Goal: Transaction & Acquisition: Obtain resource

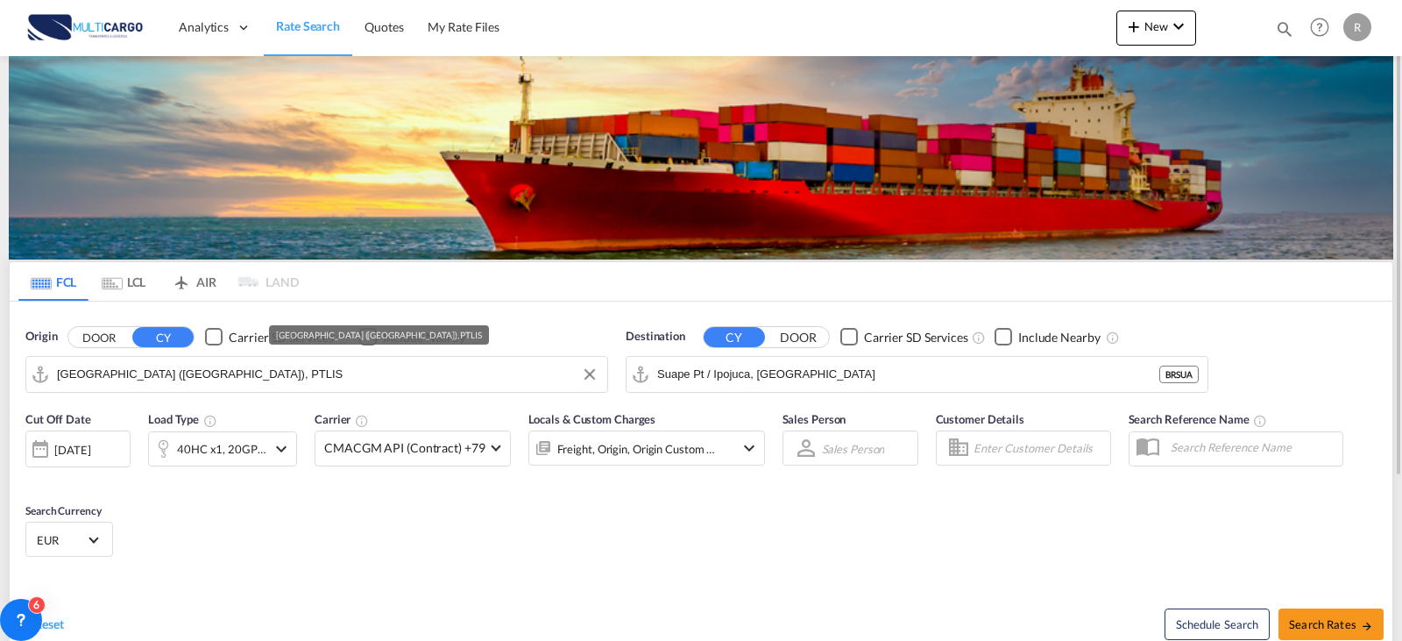
click at [328, 381] on input "[GEOGRAPHIC_DATA] ([GEOGRAPHIC_DATA]), PTLIS" at bounding box center [328, 374] width 542 height 26
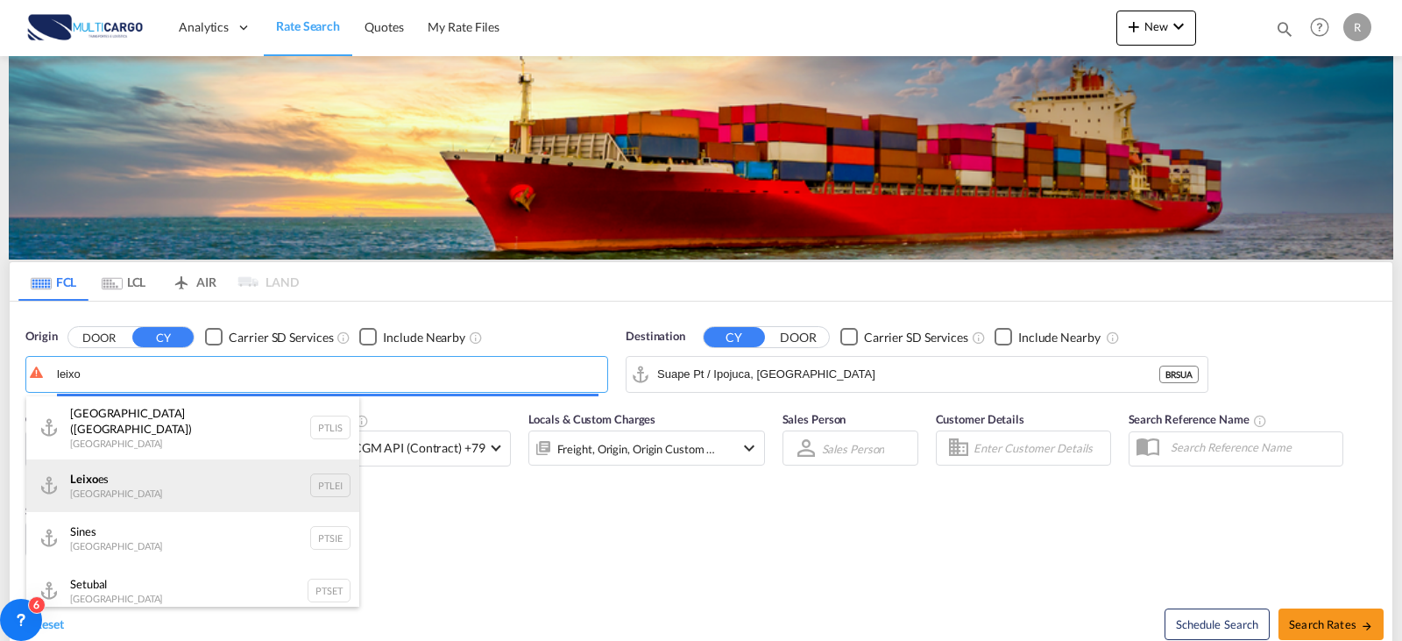
click at [182, 467] on div "Leixo es Portugal PTLEI" at bounding box center [192, 485] width 333 height 53
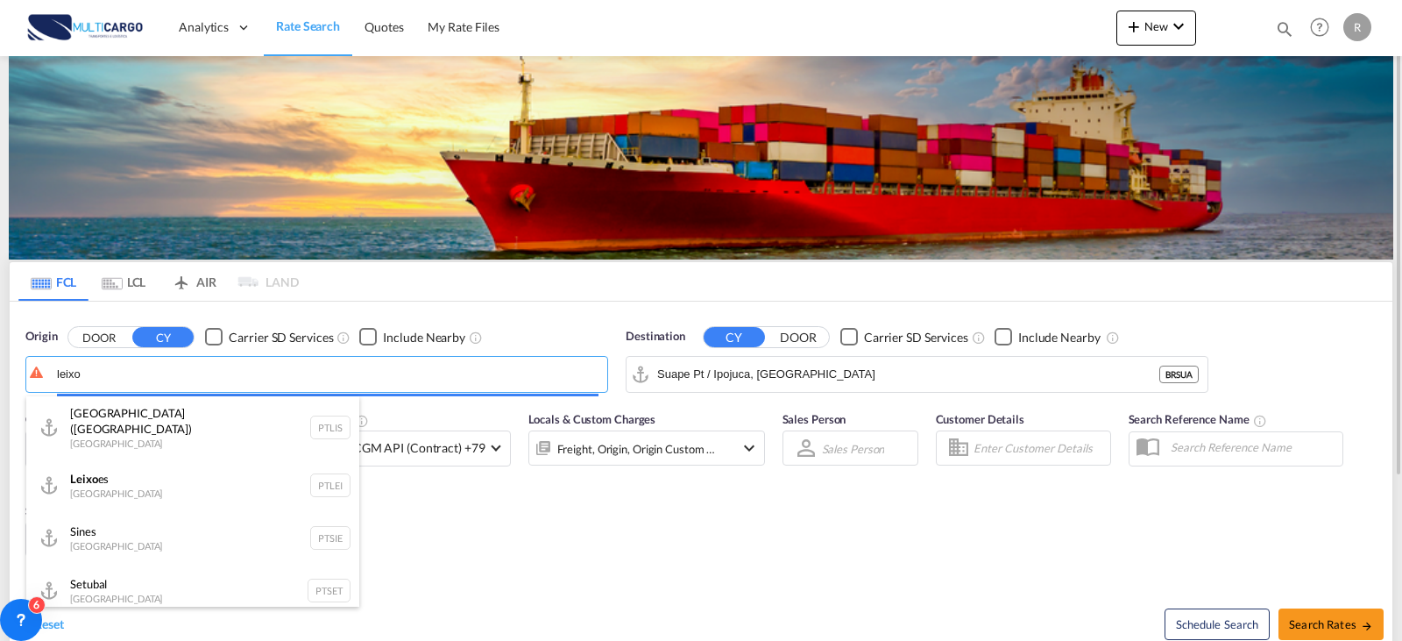
type input "Leixoes, PTLEI"
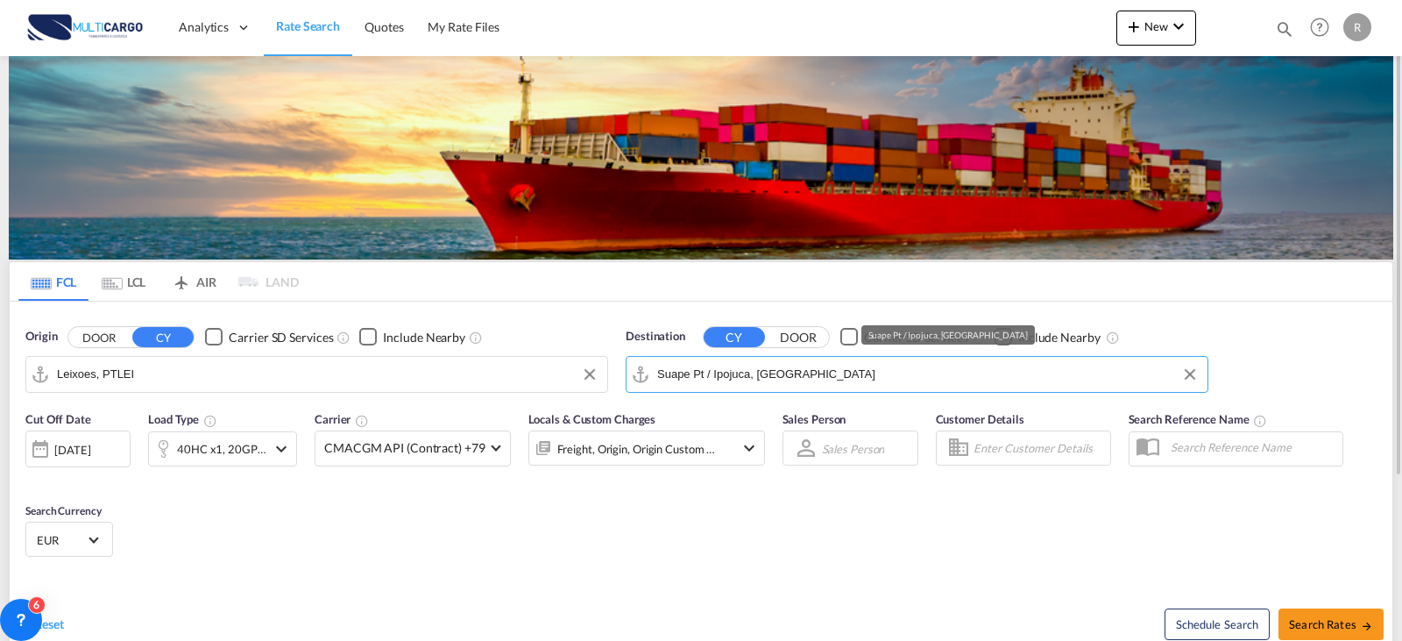
click at [835, 385] on input "Suape Pt / Ipojuca, [GEOGRAPHIC_DATA]" at bounding box center [928, 374] width 542 height 26
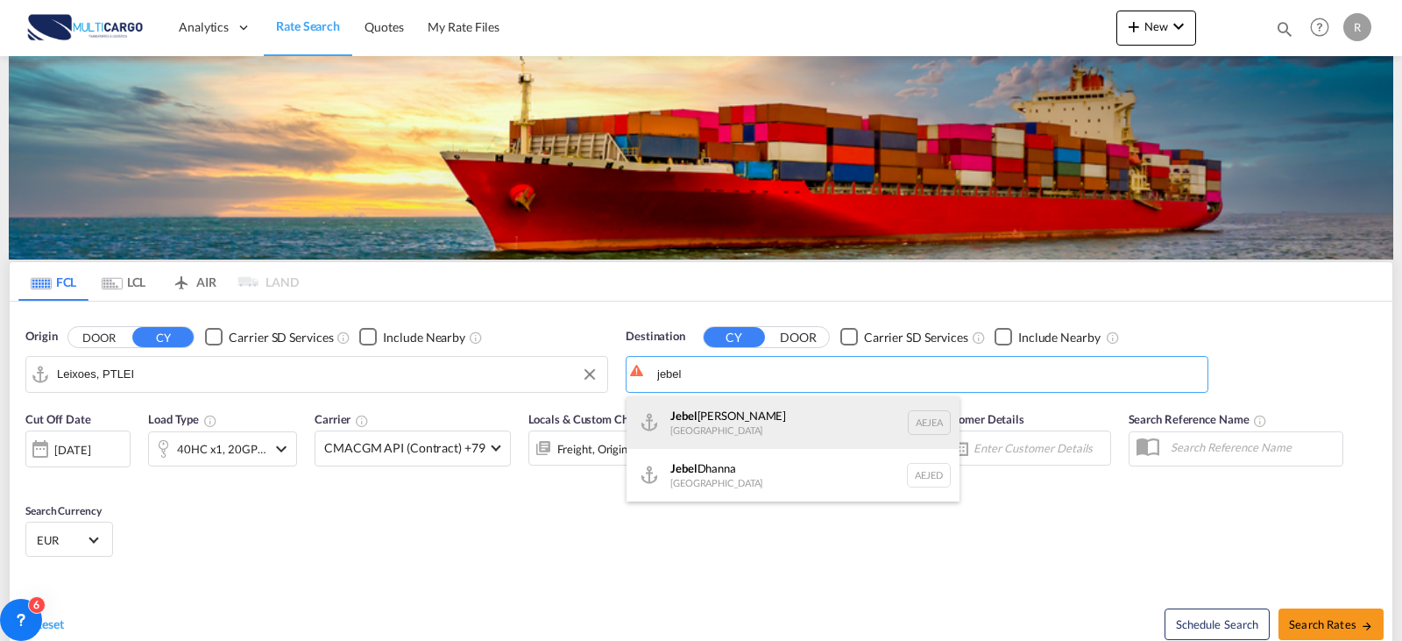
click at [789, 432] on div "[GEOGRAPHIC_DATA] [GEOGRAPHIC_DATA]" at bounding box center [792, 422] width 333 height 53
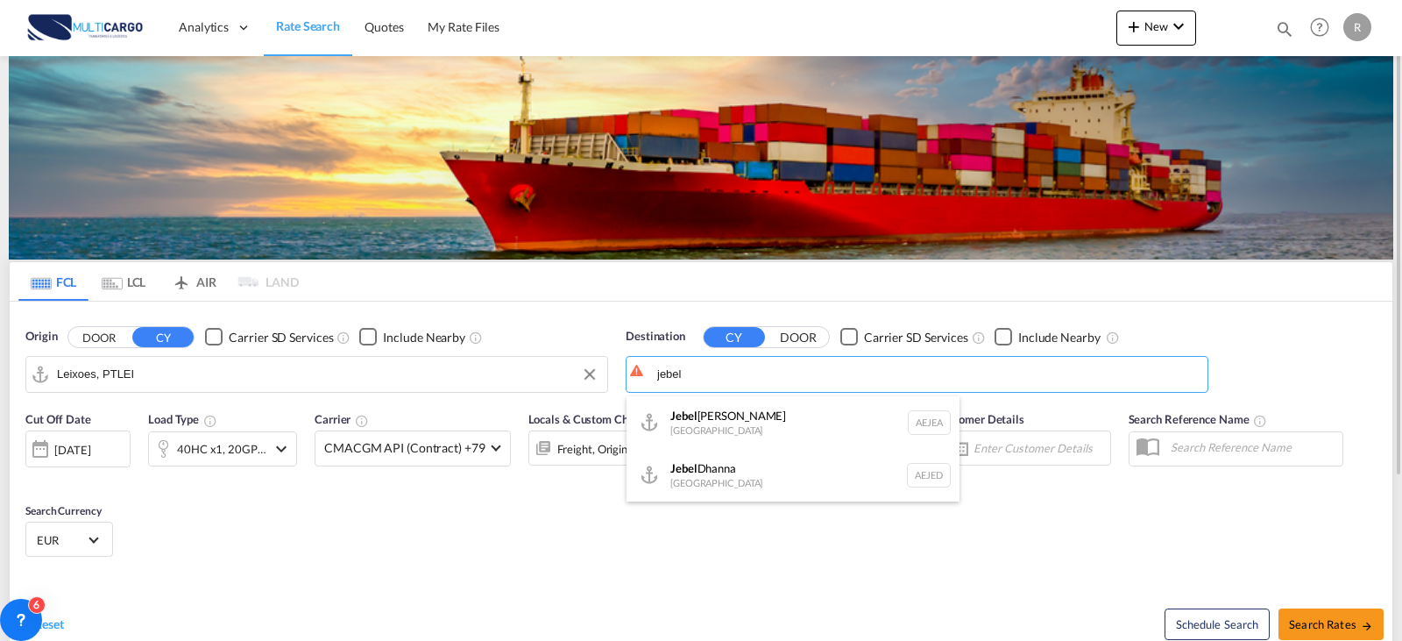
type input "[GEOGRAPHIC_DATA], [GEOGRAPHIC_DATA]"
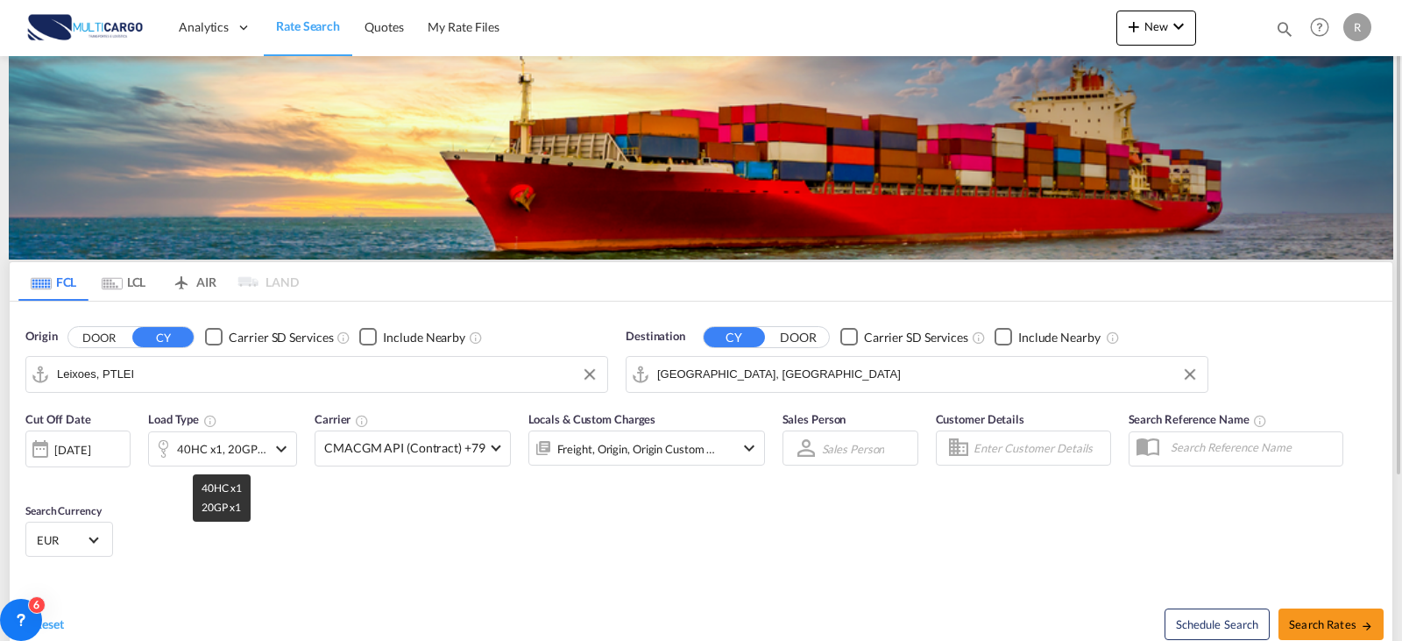
click at [244, 447] on div "40HC x1, 20GP x1" at bounding box center [221, 448] width 89 height 25
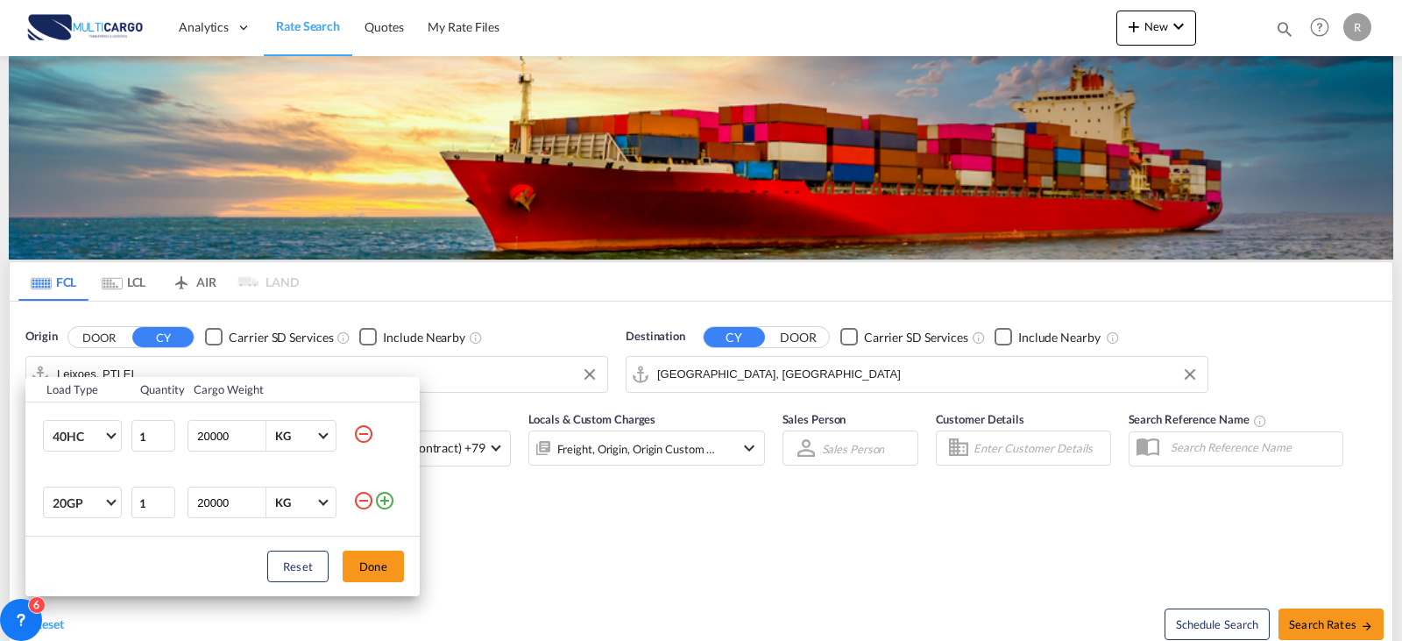
click at [363, 508] on md-icon "icon-minus-circle-outline" at bounding box center [363, 500] width 21 height 21
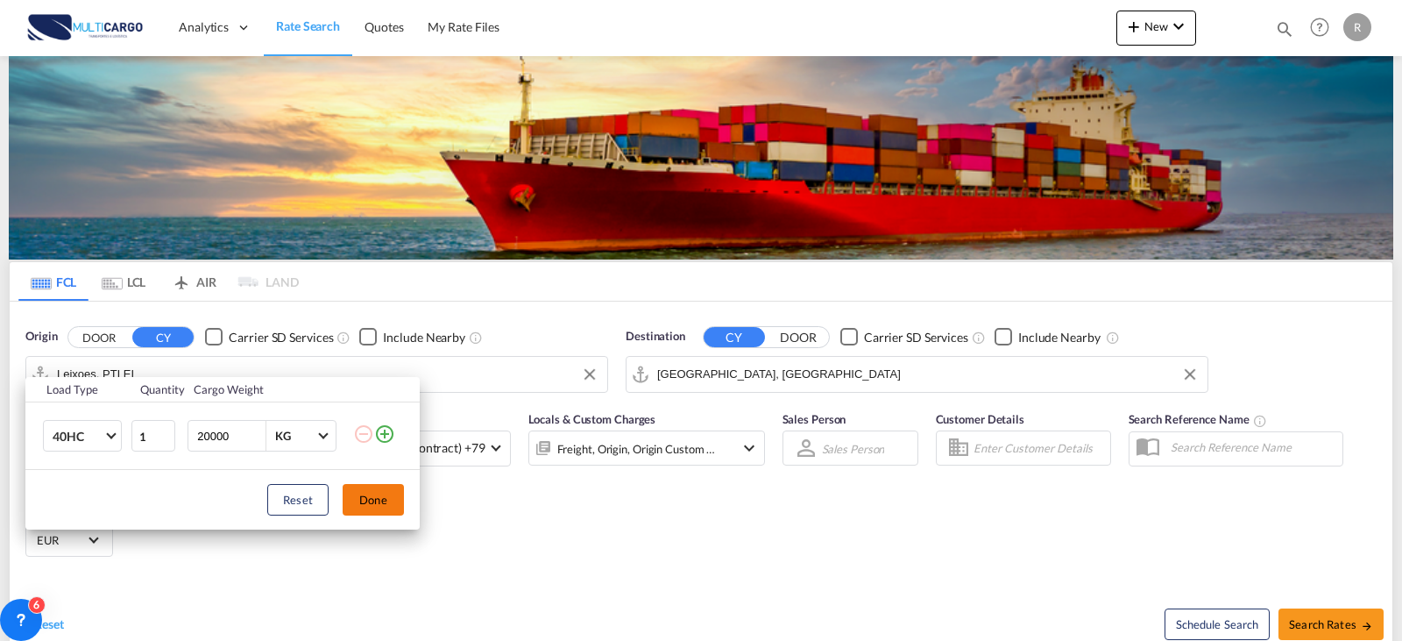
click at [371, 508] on button "Done" at bounding box center [373, 500] width 61 height 32
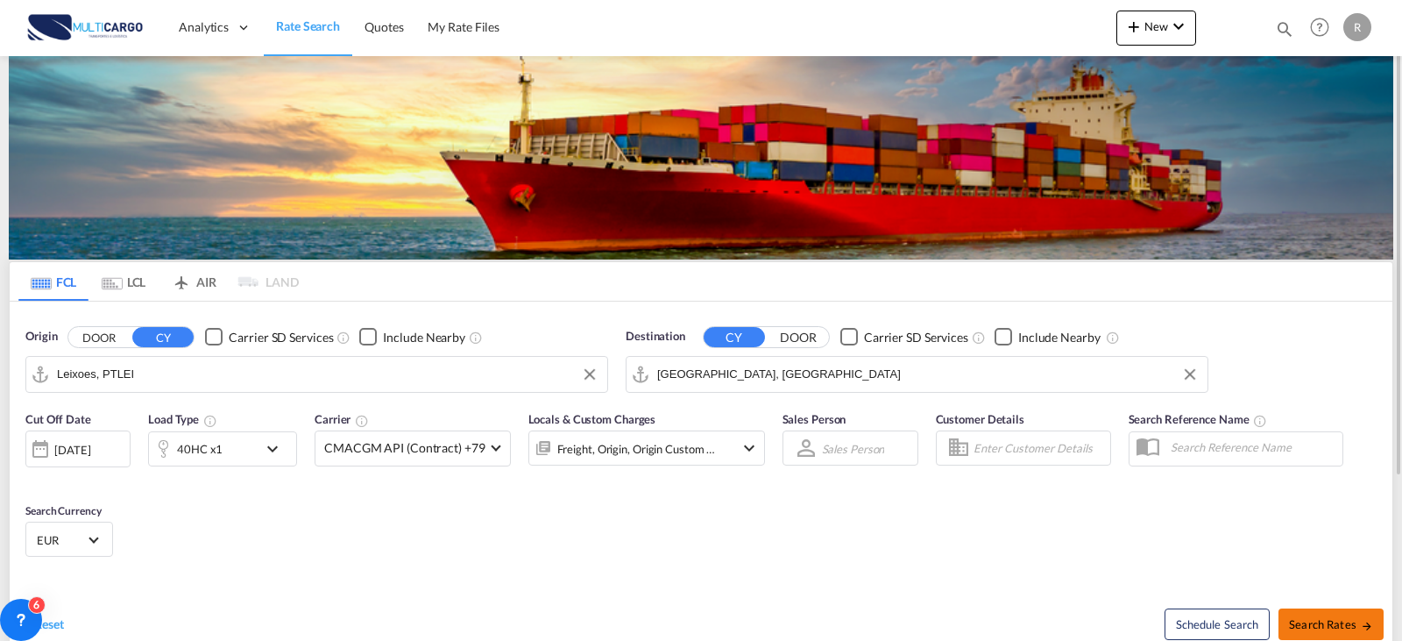
click at [1311, 619] on span "Search Rates" at bounding box center [1331, 624] width 84 height 14
type input "PTLEI to AEJEA / [DATE]"
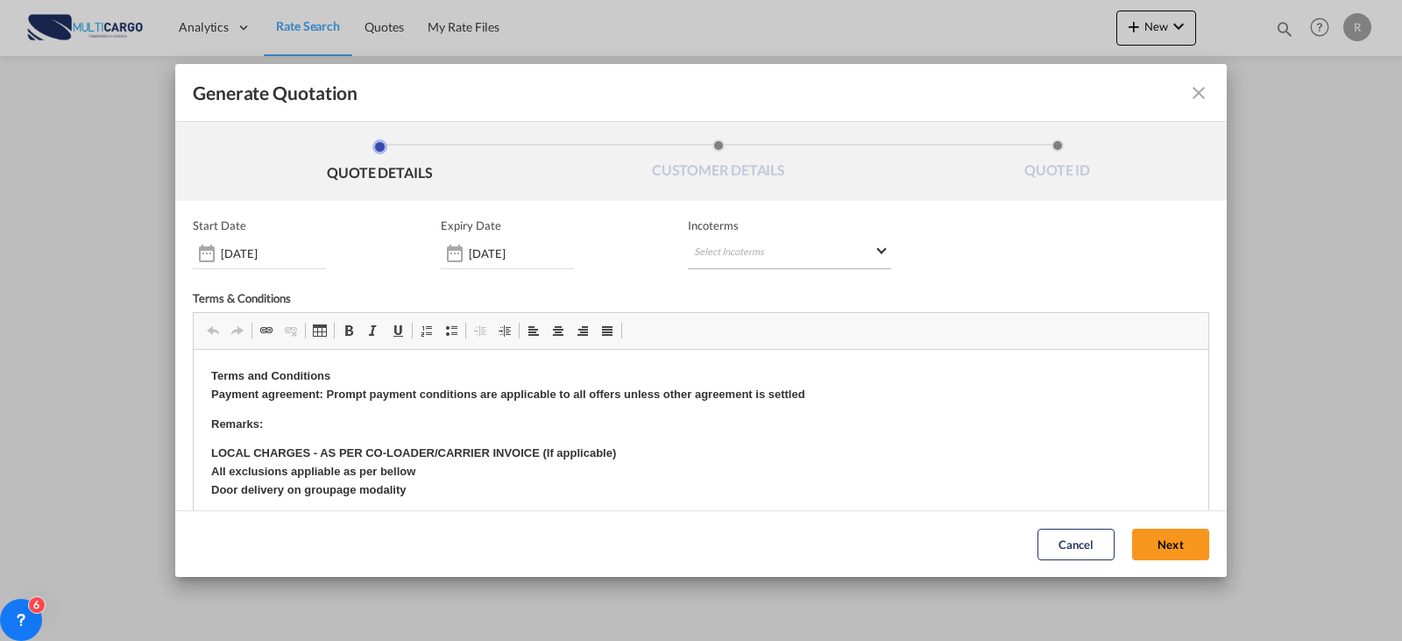
click at [710, 256] on md-select "Select Incoterms FCA - export Free Carrier DPU - import Delivery at Place Unloa…" at bounding box center [789, 253] width 203 height 32
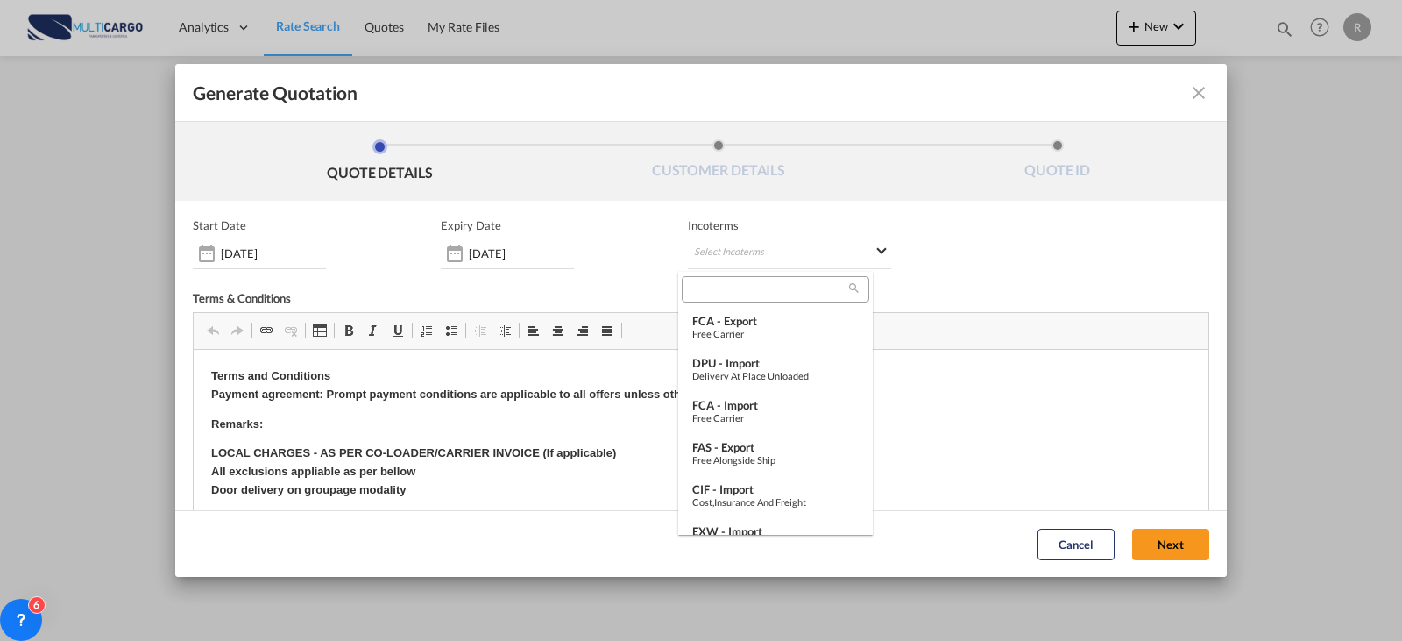
type md-option "[object Object]"
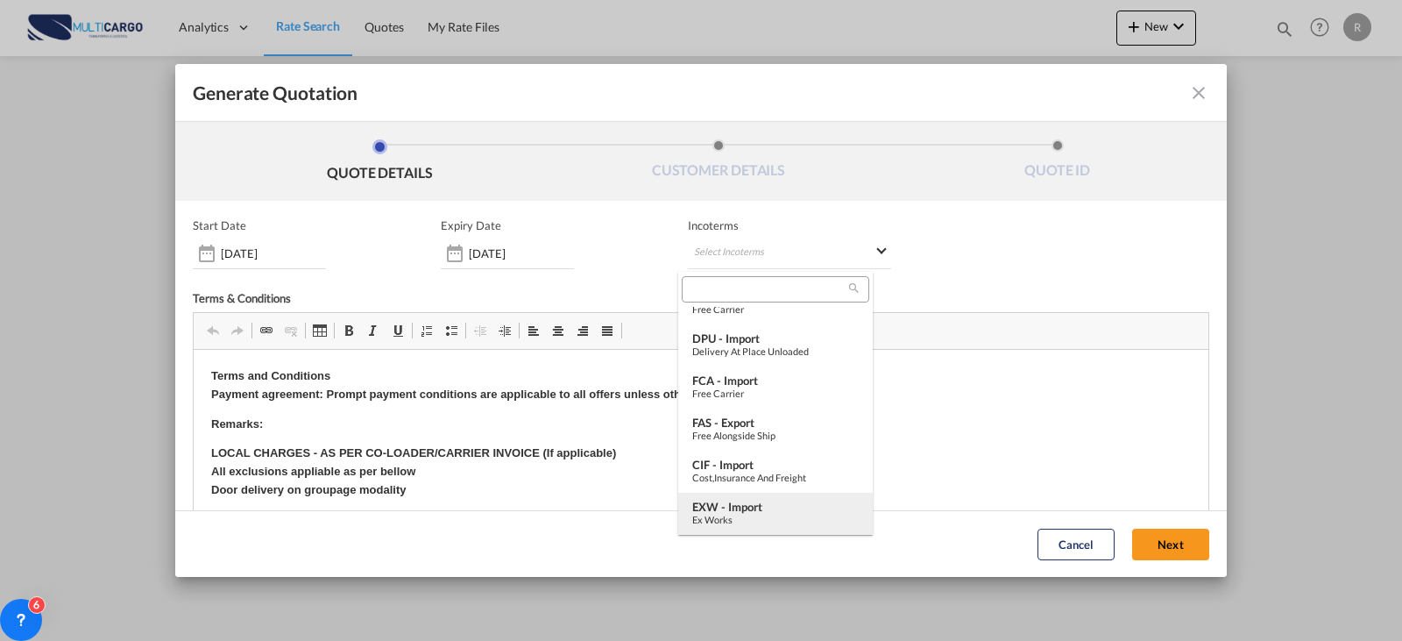
type md-option "[object Object]"
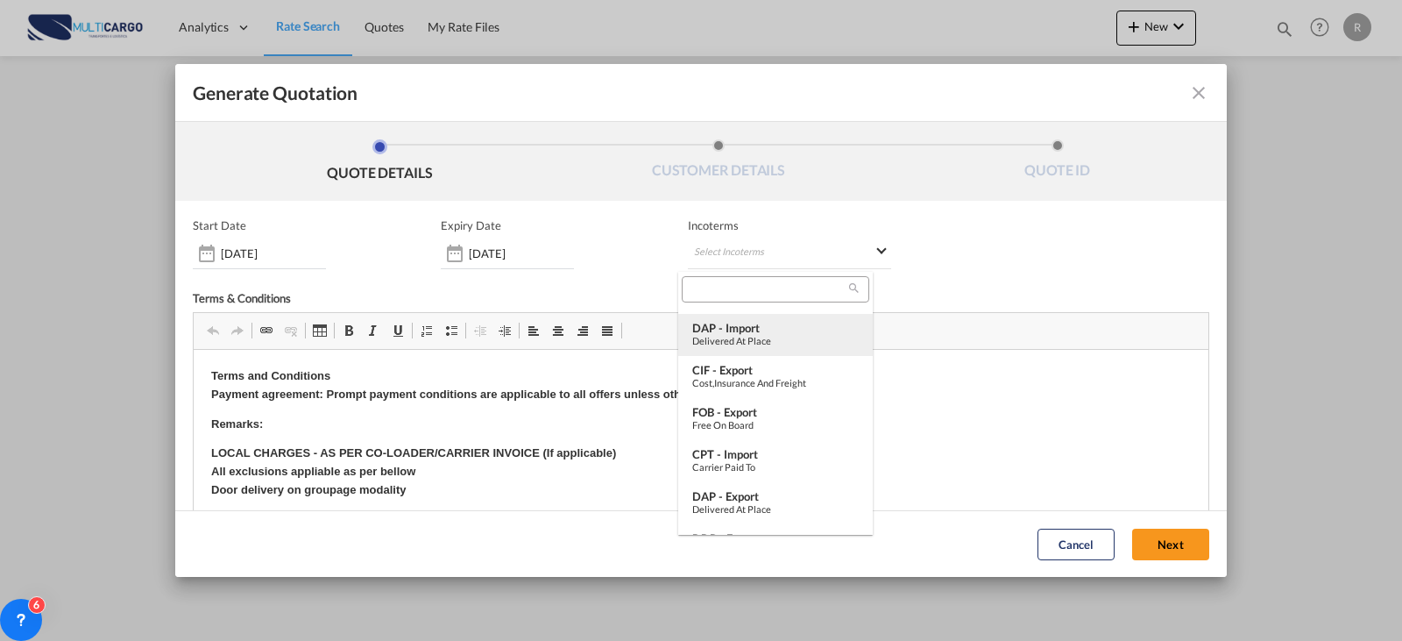
scroll to position [375, 0]
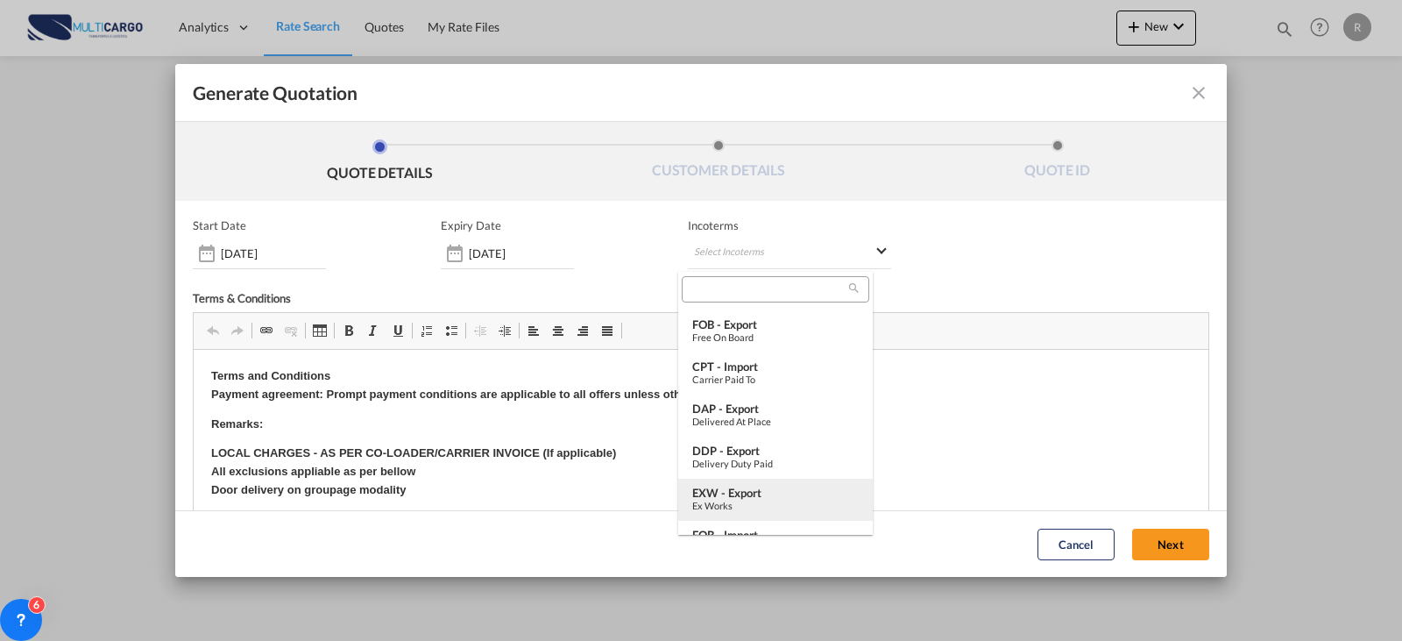
click at [773, 483] on md-option "EXW - export Ex Works" at bounding box center [775, 499] width 195 height 42
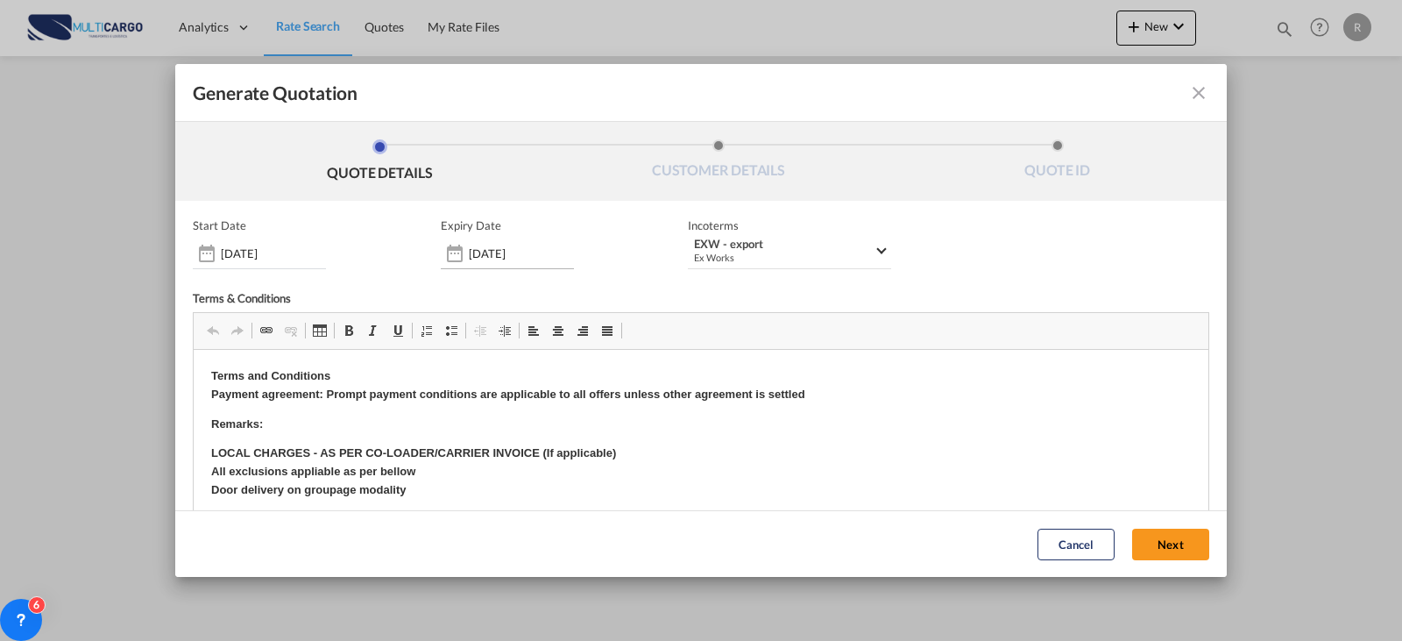
click at [540, 264] on div "[DATE]" at bounding box center [507, 253] width 133 height 32
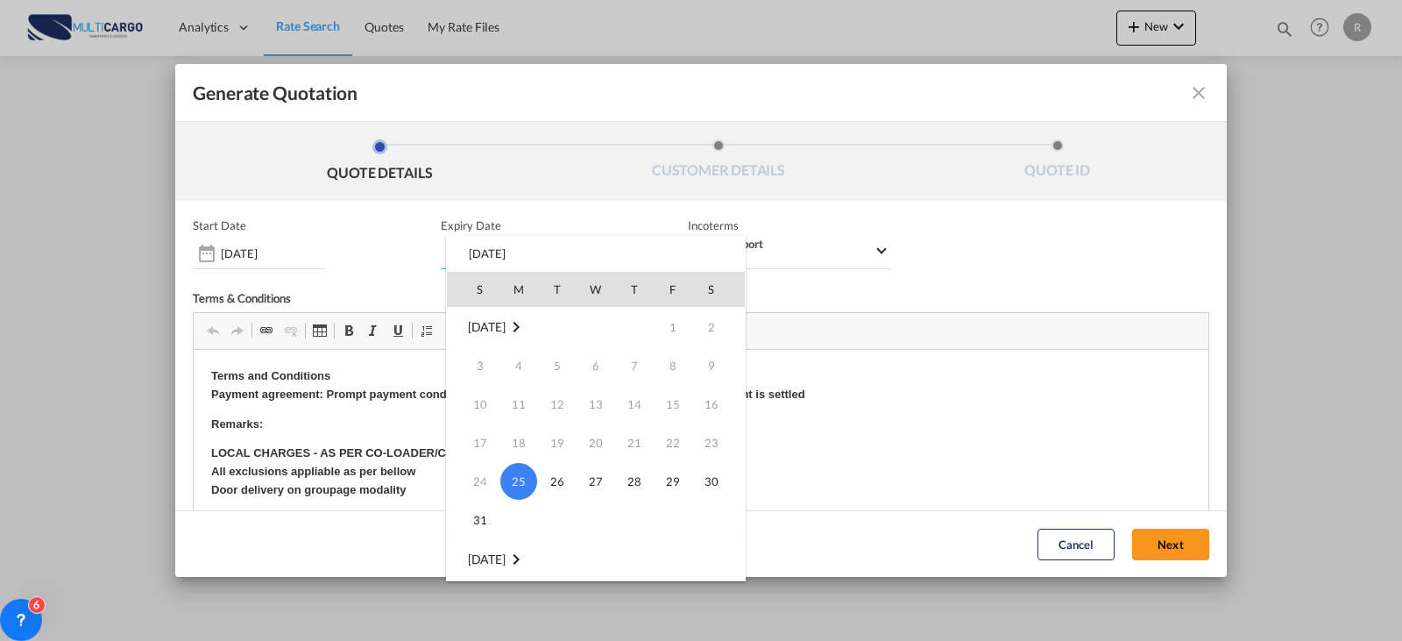
scroll to position [263, 0]
click at [662, 454] on span "26" at bounding box center [672, 450] width 35 height 35
type input "[DATE]"
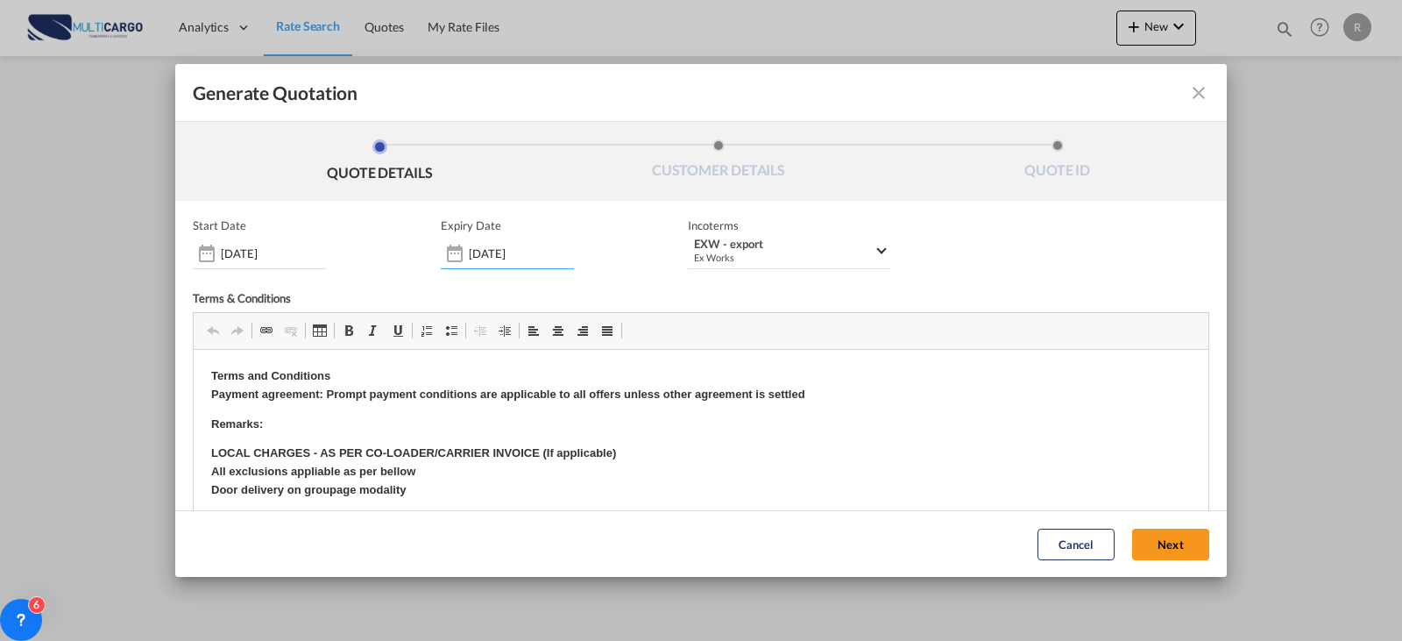
drag, startPoint x: 852, startPoint y: 320, endPoint x: 857, endPoint y: 332, distance: 13.3
click at [855, 323] on span "Barra de Ferramentas do Editor Clipboard/Desfazer Desfazer Atalho do teclado Ct…" at bounding box center [701, 331] width 1015 height 37
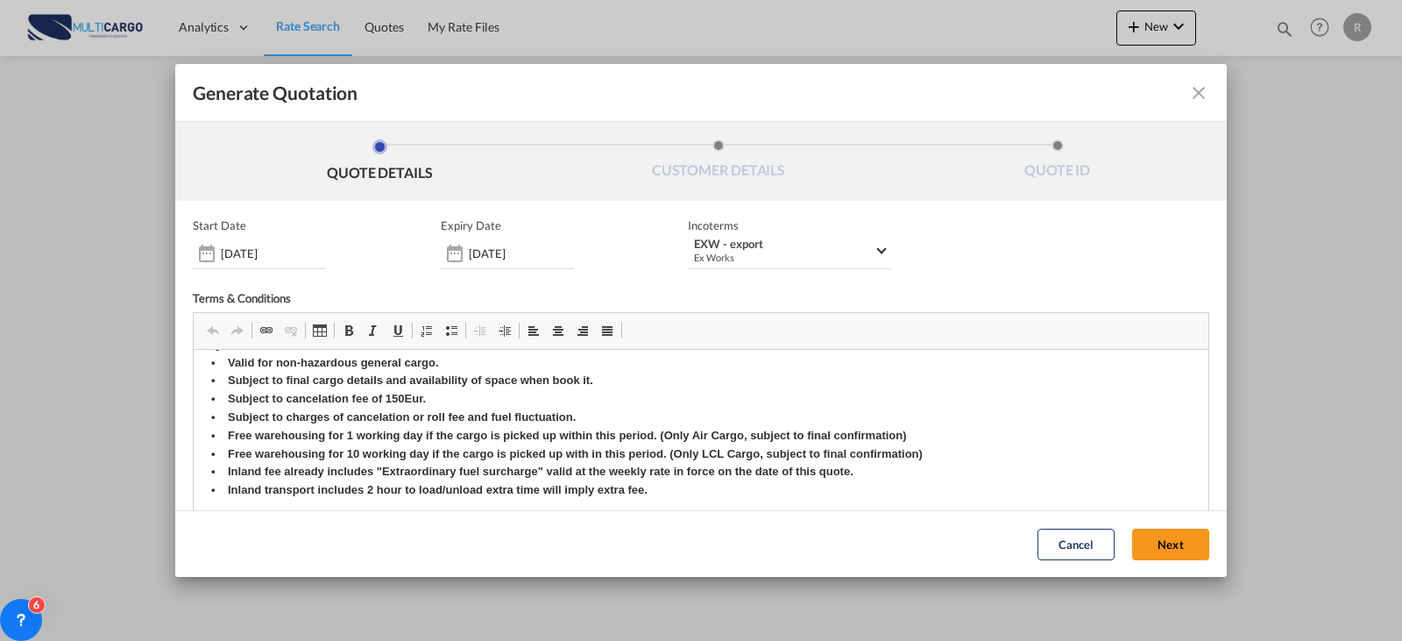
scroll to position [0, 0]
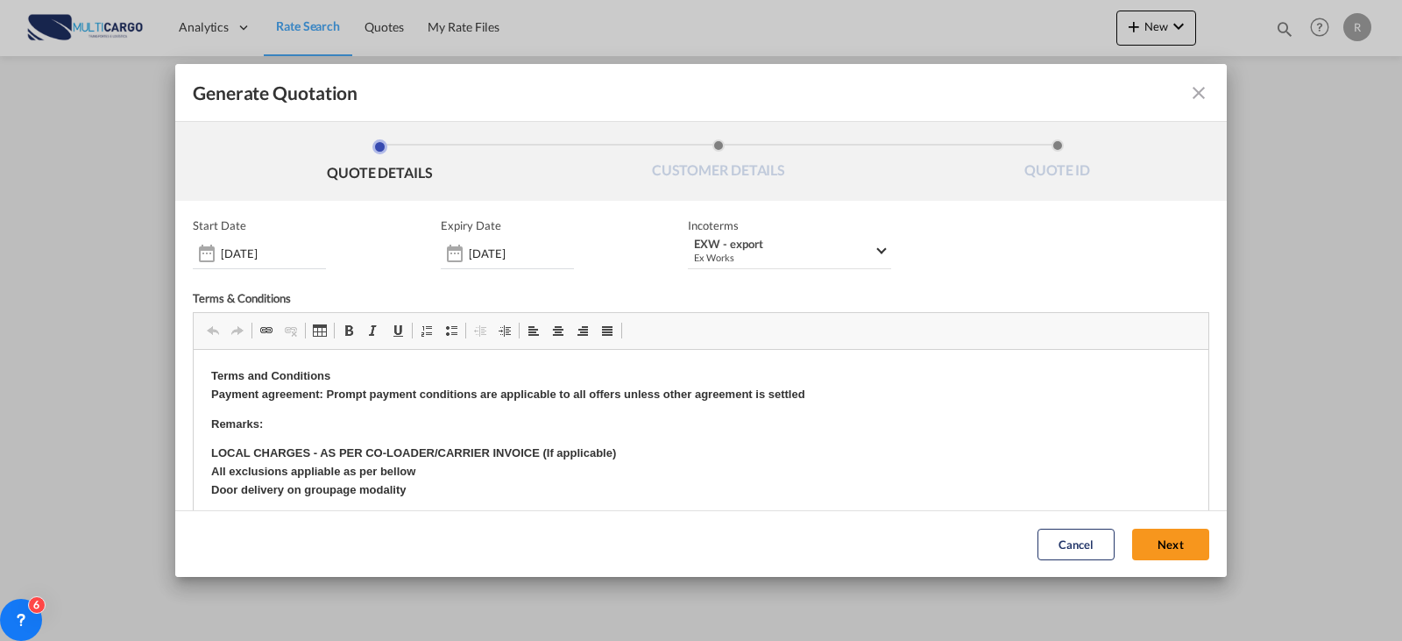
drag, startPoint x: 1146, startPoint y: 542, endPoint x: 1061, endPoint y: 519, distance: 88.2
click at [1145, 543] on button "Next" at bounding box center [1170, 544] width 77 height 32
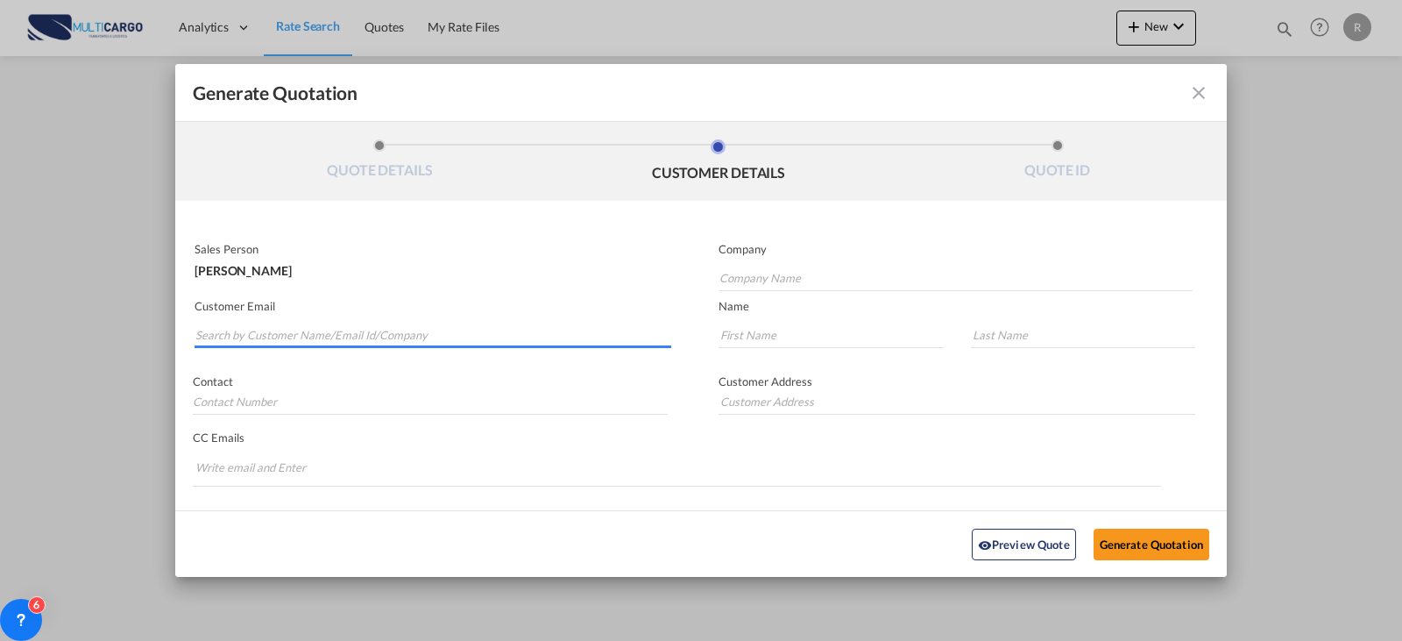
click at [401, 327] on input "Search by Customer Name/Email Id/Company" at bounding box center [433, 335] width 476 height 26
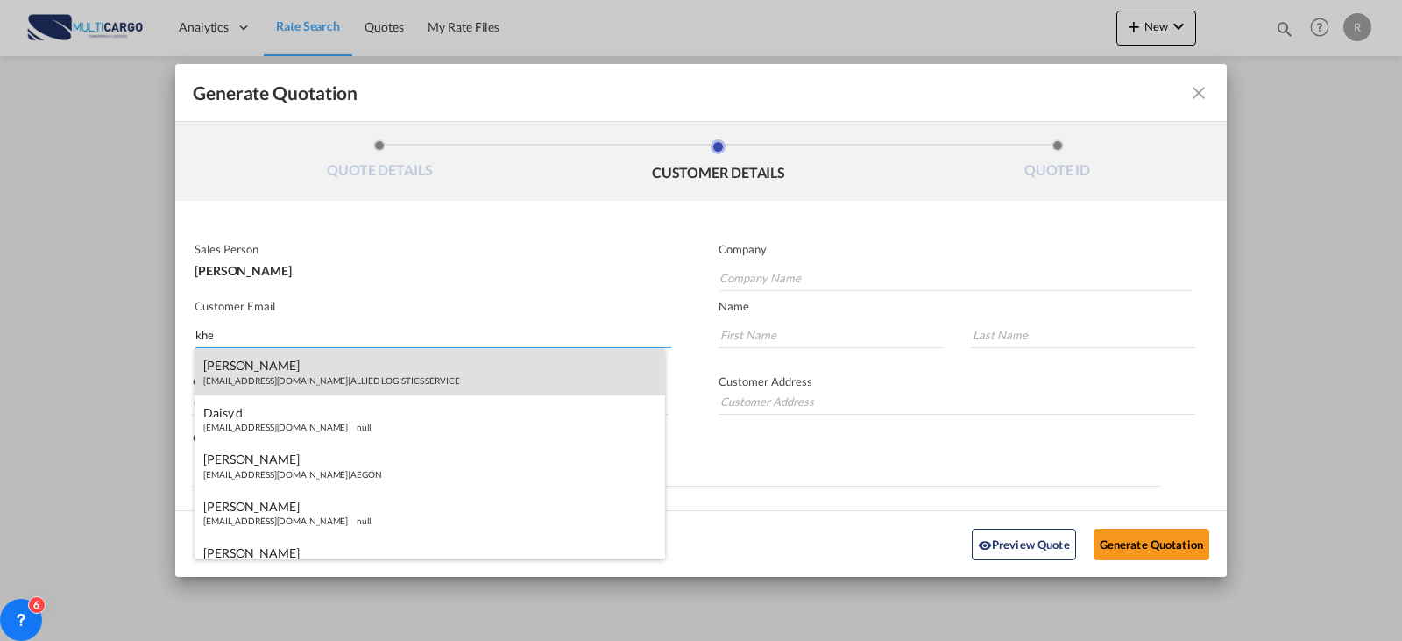
type input "khen"
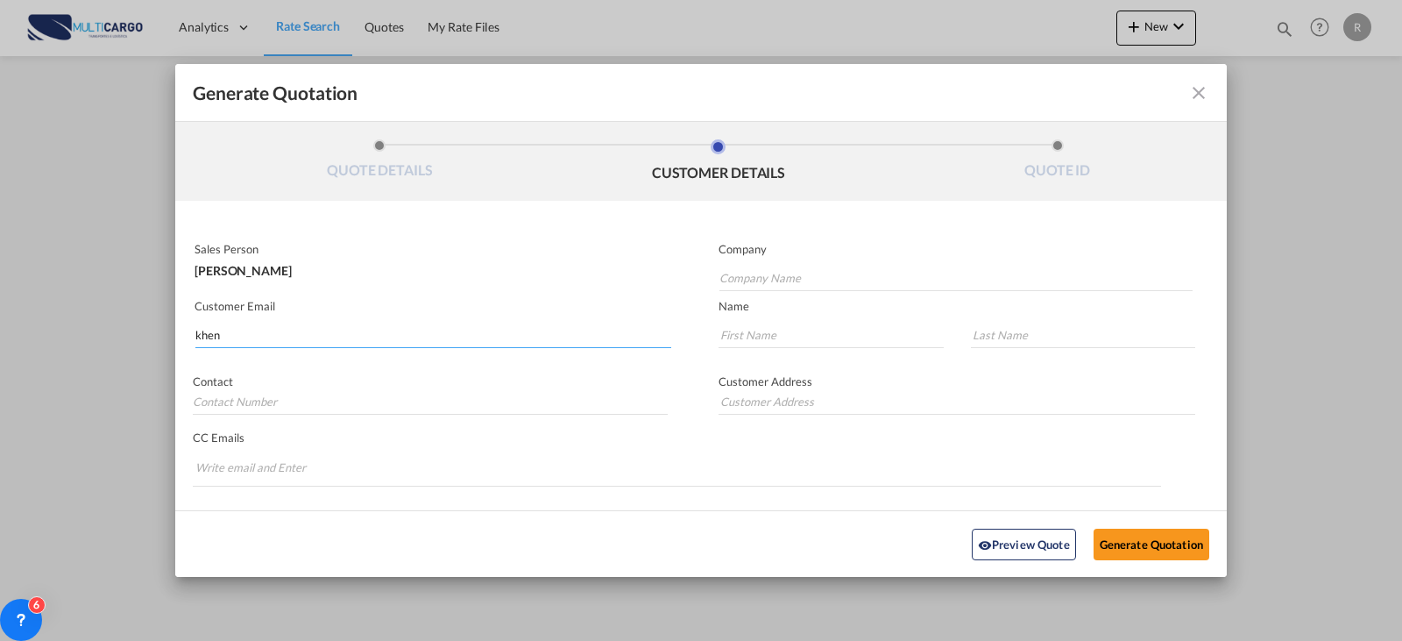
drag, startPoint x: 262, startPoint y: 336, endPoint x: 96, endPoint y: 315, distance: 167.8
click at [96, 315] on div "Generate Quotation QUOTE DETAILS CUSTOMER DETAILS QUOTE ID Start Date [DATE] Ex…" at bounding box center [701, 320] width 1402 height 641
click at [801, 272] on input "Company Name" at bounding box center [955, 278] width 473 height 26
type input "k"
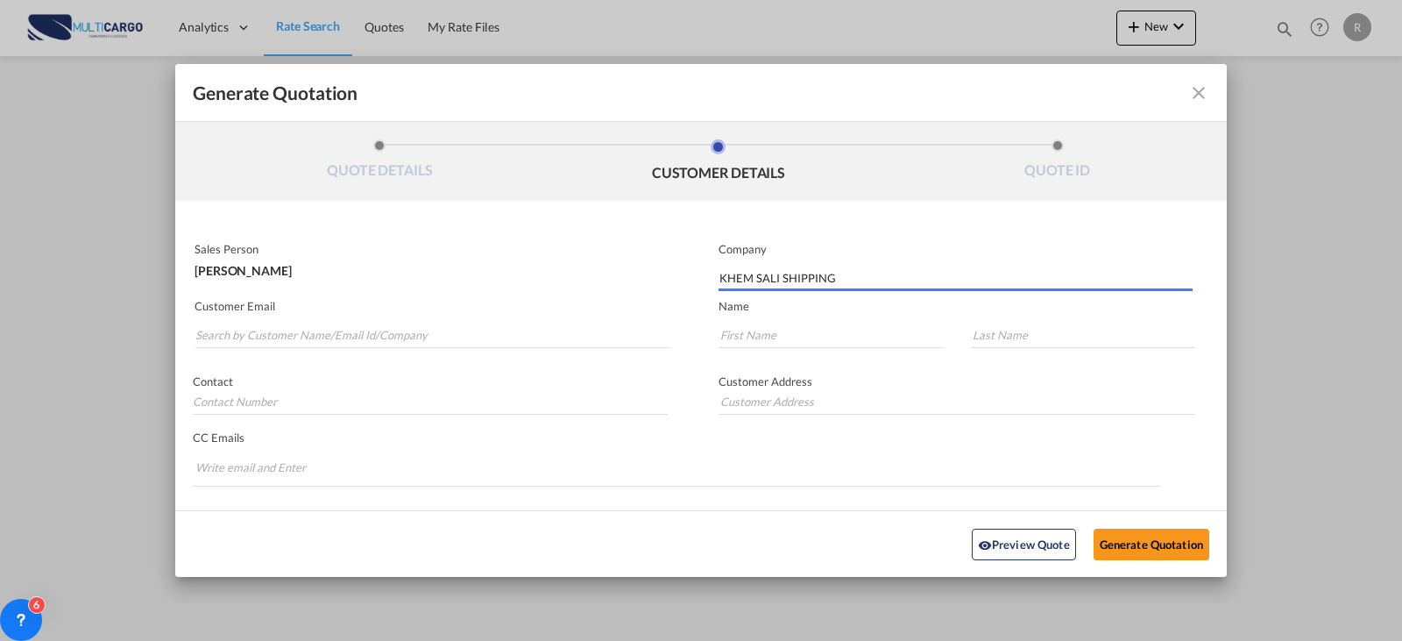
type input "KHEM SALI SHIPPING"
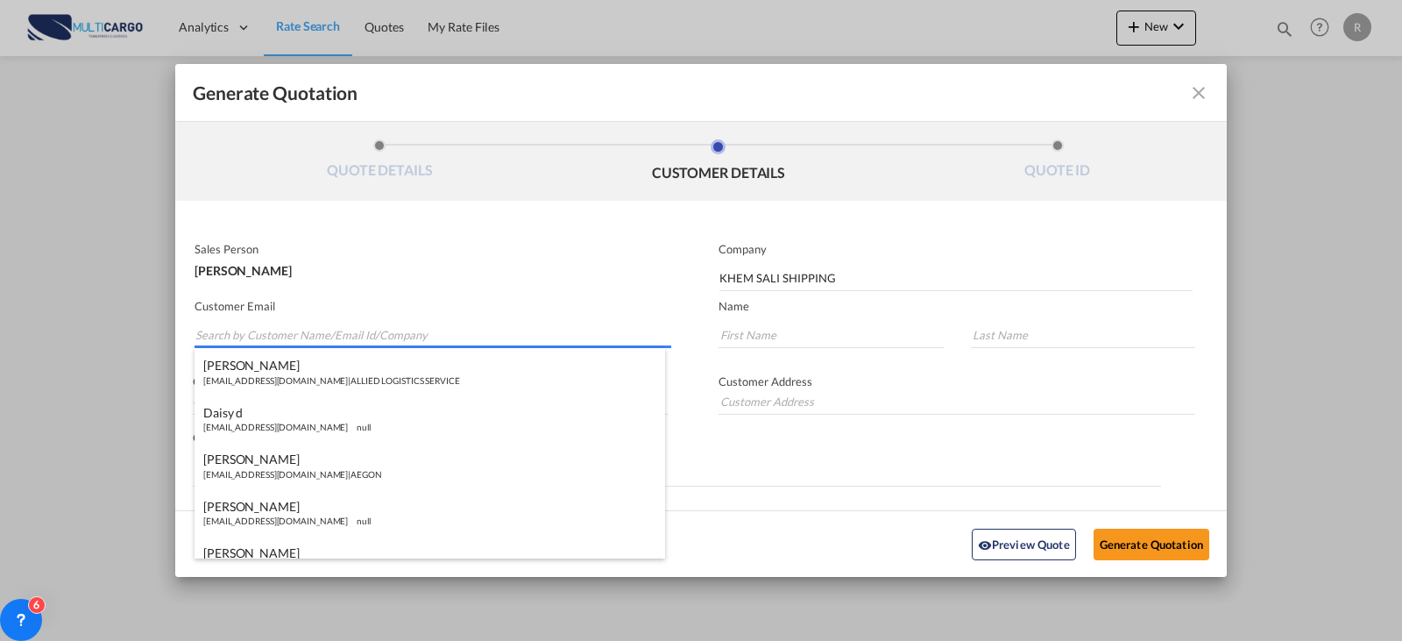
click at [307, 329] on input "Search by Customer Name/Email Id/Company" at bounding box center [433, 335] width 476 height 26
paste input "[EMAIL_ADDRESS][DOMAIN_NAME]"
type input "[EMAIL_ADDRESS][DOMAIN_NAME]"
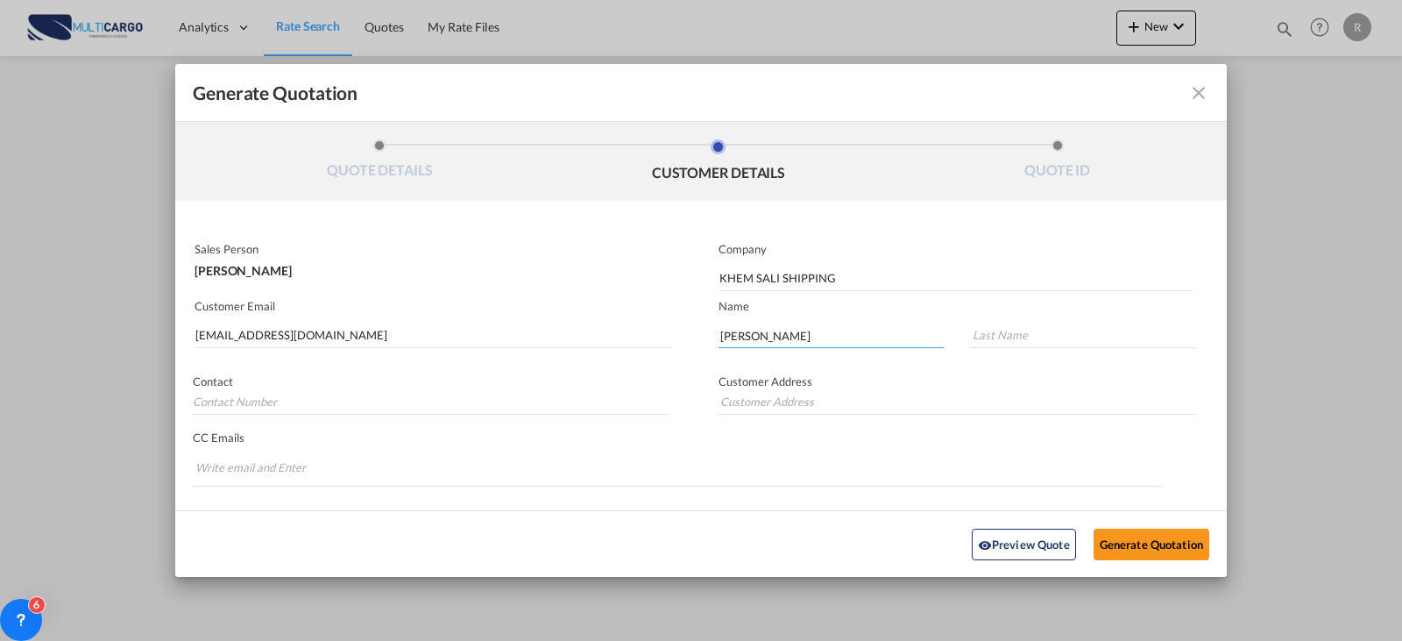
type input "[PERSON_NAME]"
type input "J"
click at [1163, 546] on button "Generate Quotation" at bounding box center [1152, 543] width 116 height 32
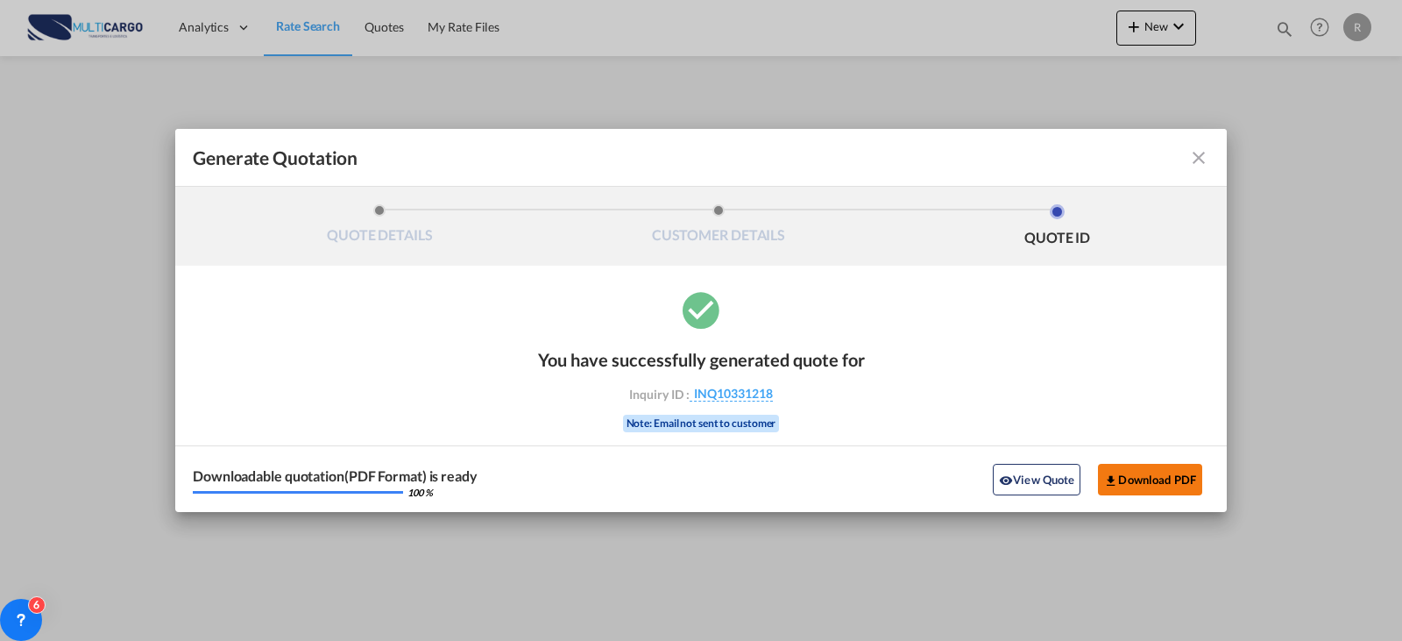
drag, startPoint x: 1162, startPoint y: 467, endPoint x: 1155, endPoint y: 473, distance: 9.3
click at [1155, 473] on button "Download PDF" at bounding box center [1150, 480] width 104 height 32
click at [1208, 154] on md-icon "icon-close fg-AAA8AD cursor m-0" at bounding box center [1198, 157] width 21 height 21
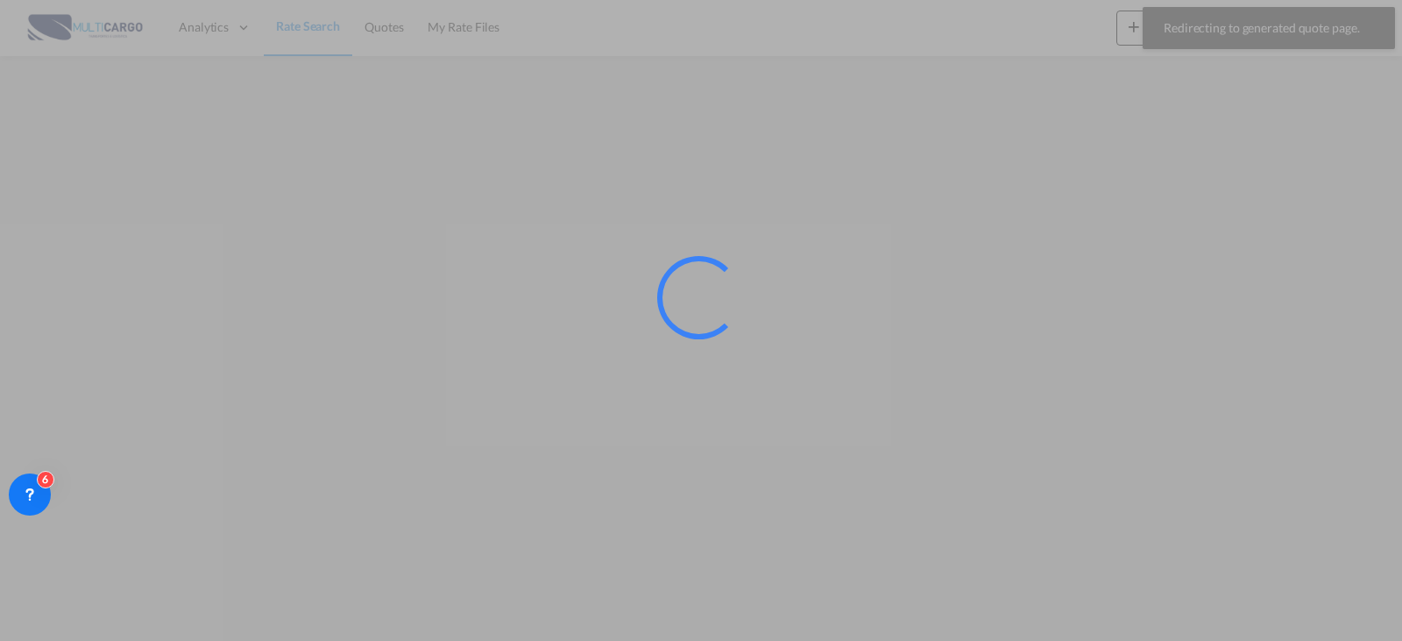
click at [299, 37] on div at bounding box center [701, 320] width 1402 height 641
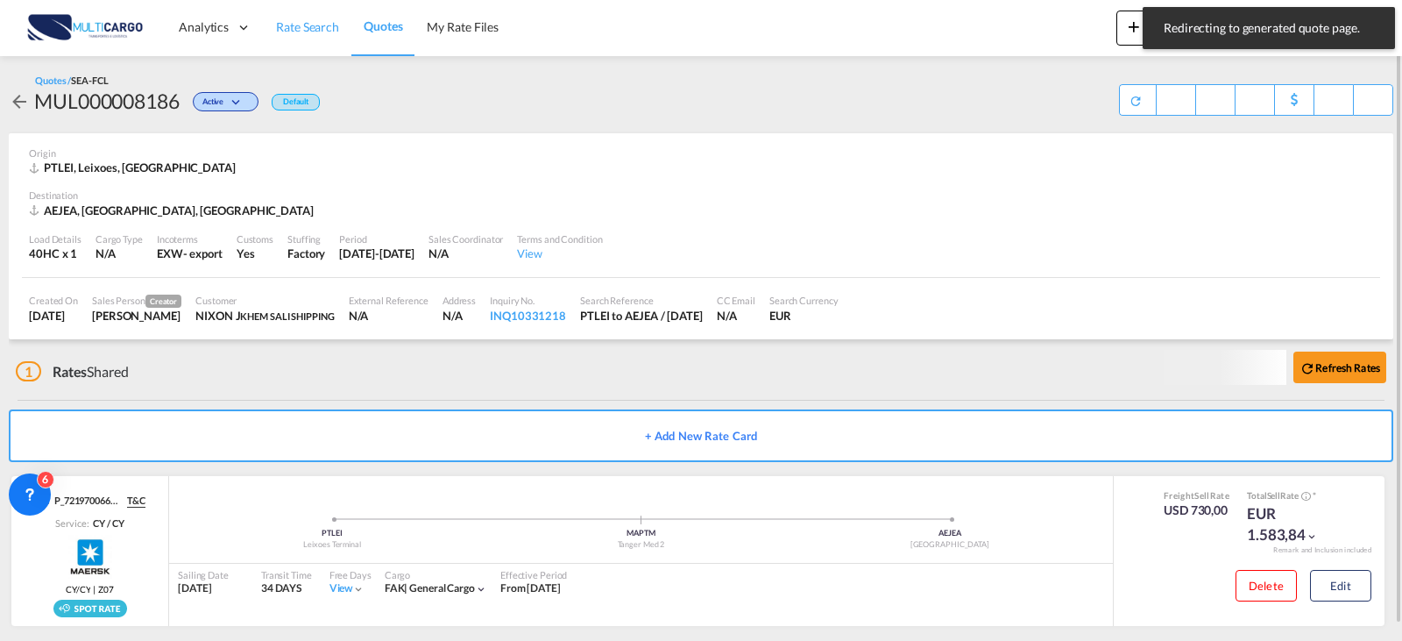
click at [308, 33] on span "Rate Search" at bounding box center [307, 26] width 63 height 15
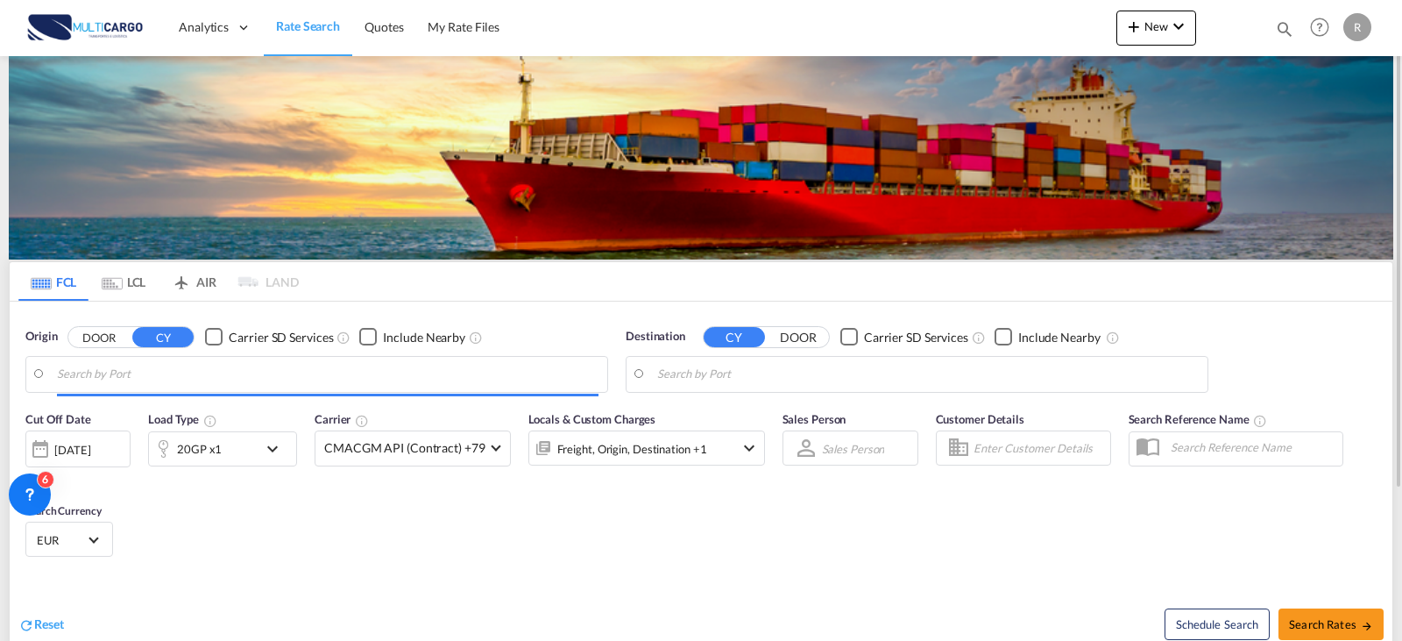
type input "Leixoes, PTLEI"
type input "[GEOGRAPHIC_DATA], [GEOGRAPHIC_DATA]"
